Goal: Task Accomplishment & Management: Manage account settings

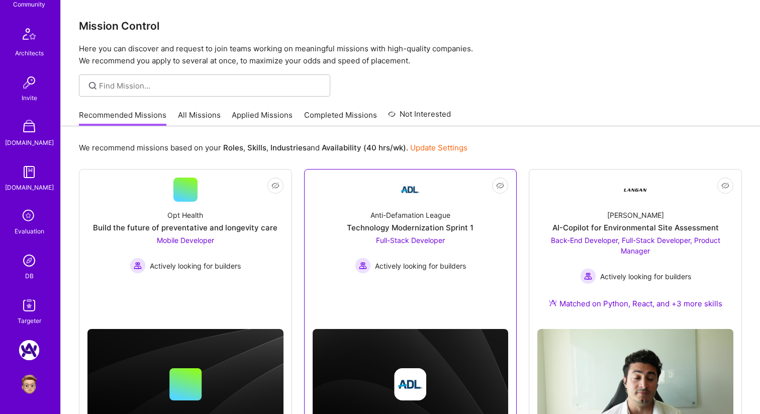
scroll to position [338, 0]
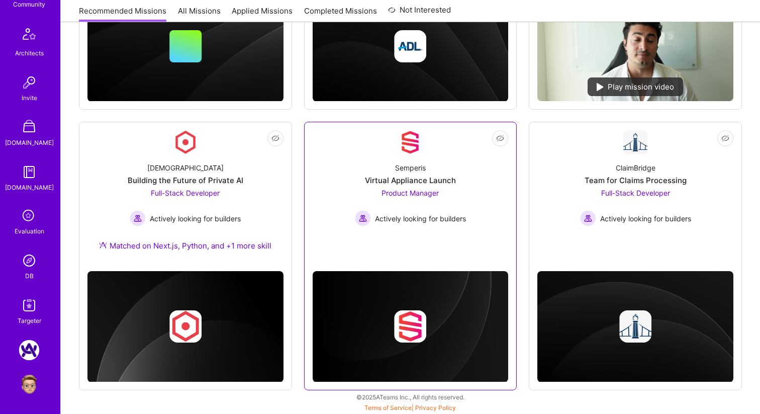
click at [368, 239] on link "Not Interested Semperis Virtual Appliance Launch Product Manager Actively looki…" at bounding box center [411, 191] width 196 height 122
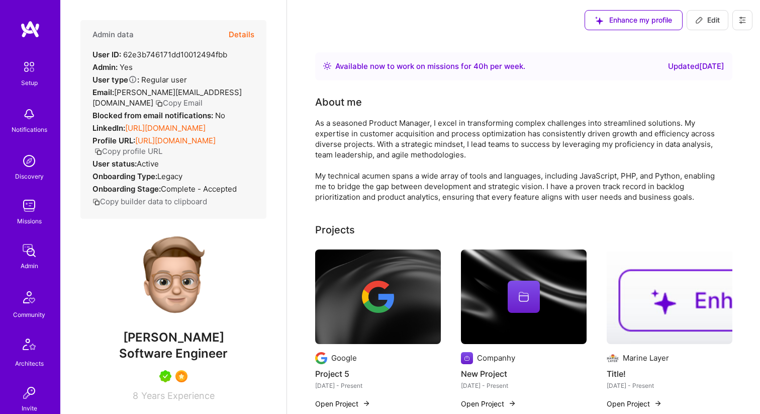
click at [743, 19] on icon at bounding box center [743, 20] width 8 height 8
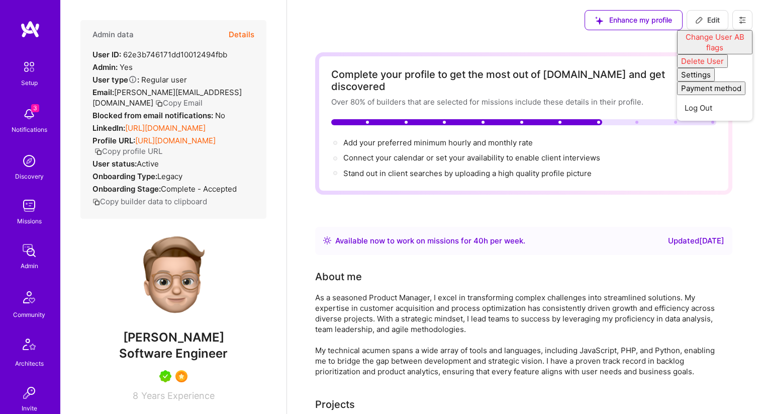
click at [475, 32] on div "Enhance my profile Edit Change User AB flags Delete User Settings Payment metho…" at bounding box center [523, 20] width 473 height 40
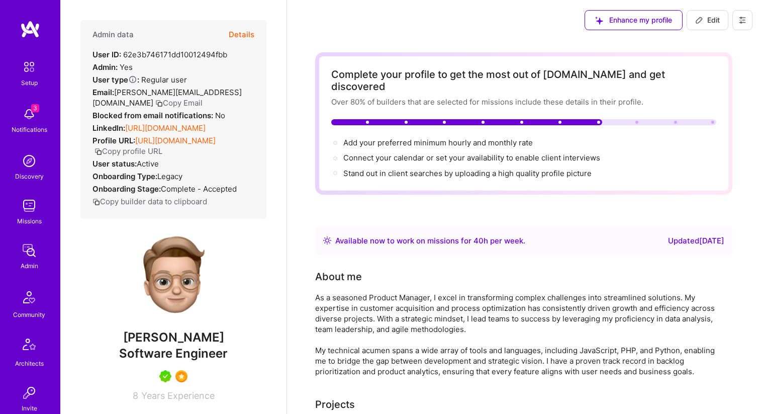
click at [30, 207] on img at bounding box center [29, 206] width 20 height 20
